Goal: Obtain resource: Download file/media

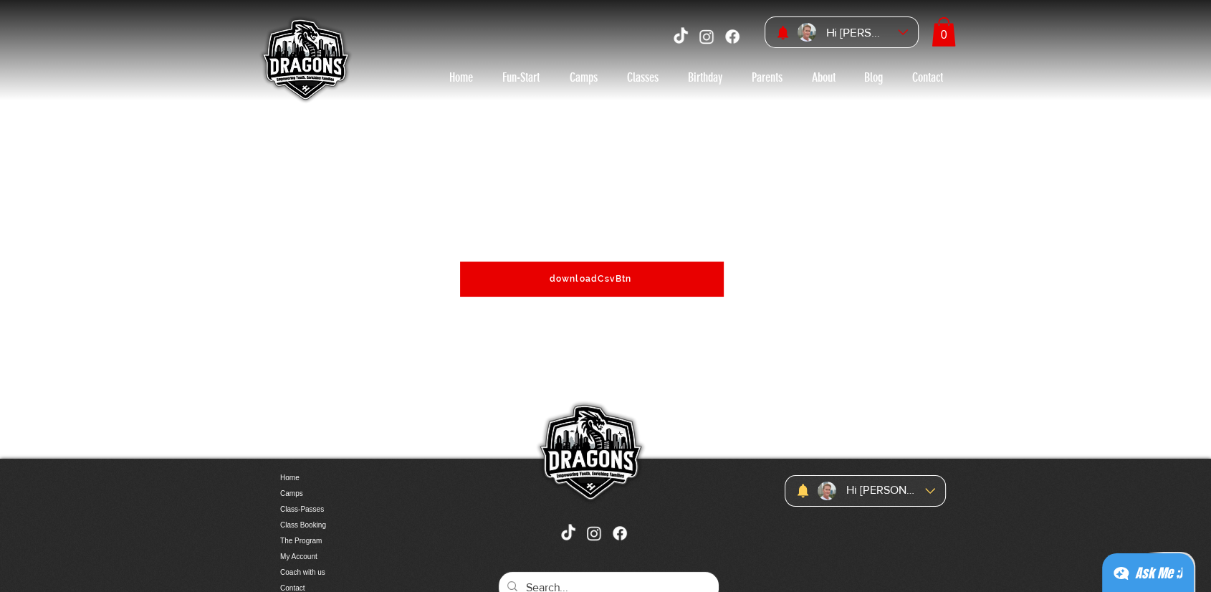
click at [604, 280] on span "downloadCsvBtn" at bounding box center [591, 279] width 82 height 10
click at [569, 280] on span "downloadCsvBtn" at bounding box center [591, 279] width 82 height 10
drag, startPoint x: 569, startPoint y: 280, endPoint x: 1198, endPoint y: 335, distance: 631.0
click at [1198, 335] on section "downloadCsvBtn" at bounding box center [605, 279] width 1211 height 358
click at [1145, 568] on div "Ask Me ;)" at bounding box center [1158, 573] width 47 height 20
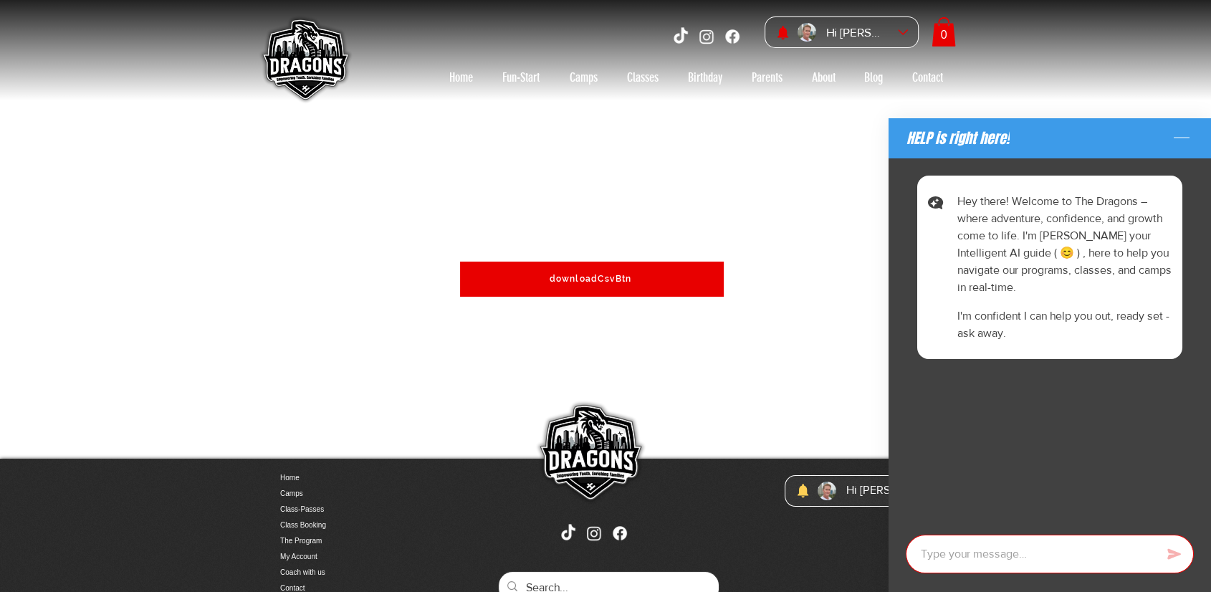
type textarea "x"
click at [1182, 138] on icon "Minimize the chat" at bounding box center [1182, 138] width 16 height 0
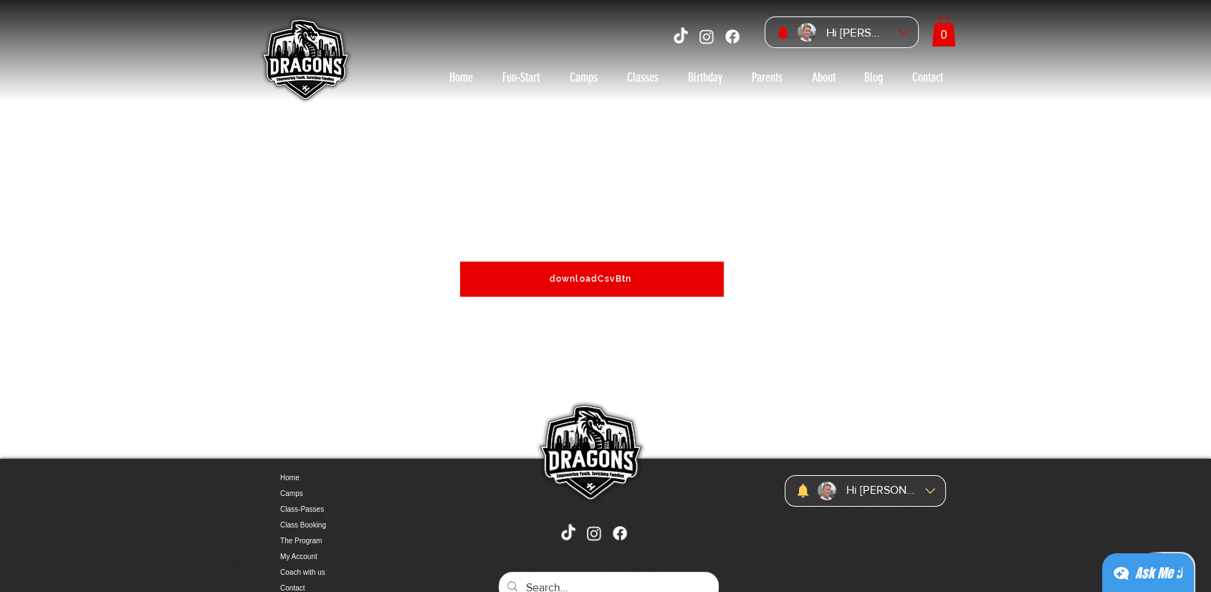
drag, startPoint x: 1222, startPoint y: 0, endPoint x: 929, endPoint y: 143, distance: 326.3
click at [929, 143] on div "main content" at bounding box center [605, 279] width 1211 height 358
